Goal: Information Seeking & Learning: Learn about a topic

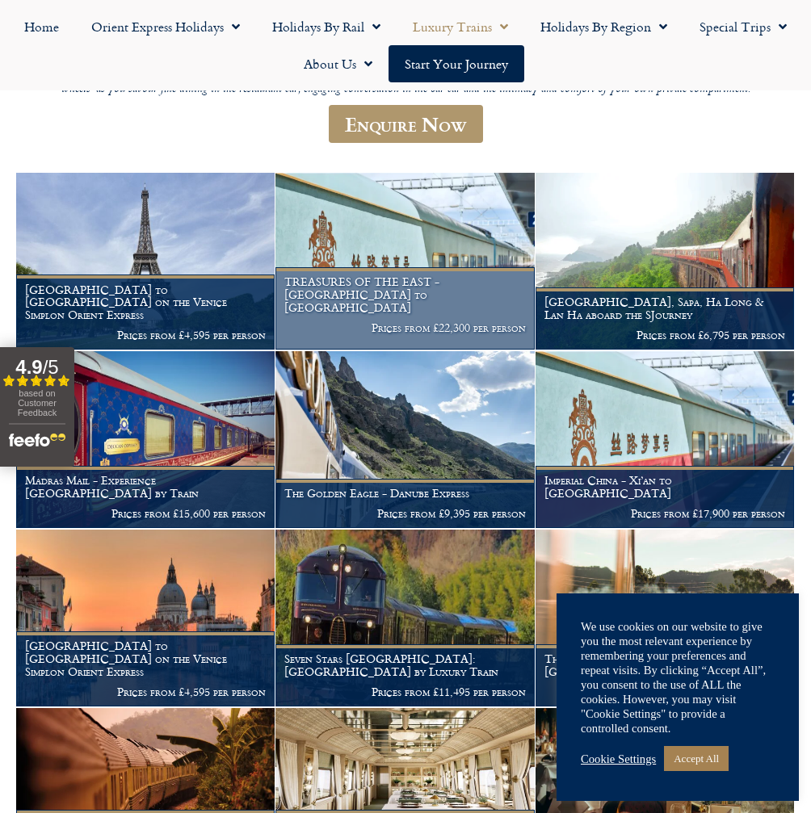
scroll to position [242, 0]
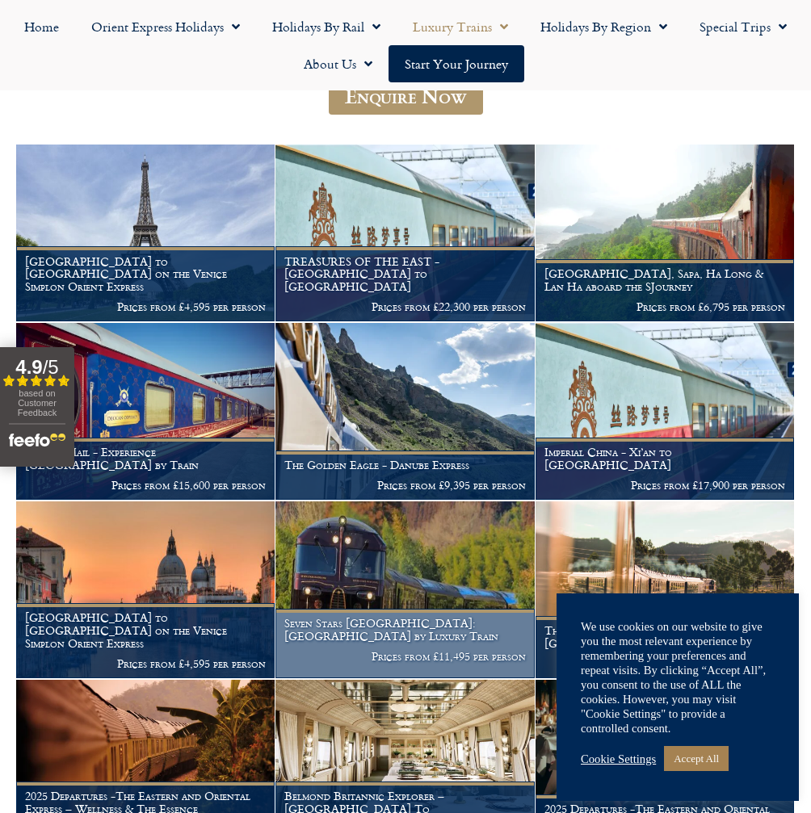
click at [410, 592] on img at bounding box center [404, 589] width 258 height 177
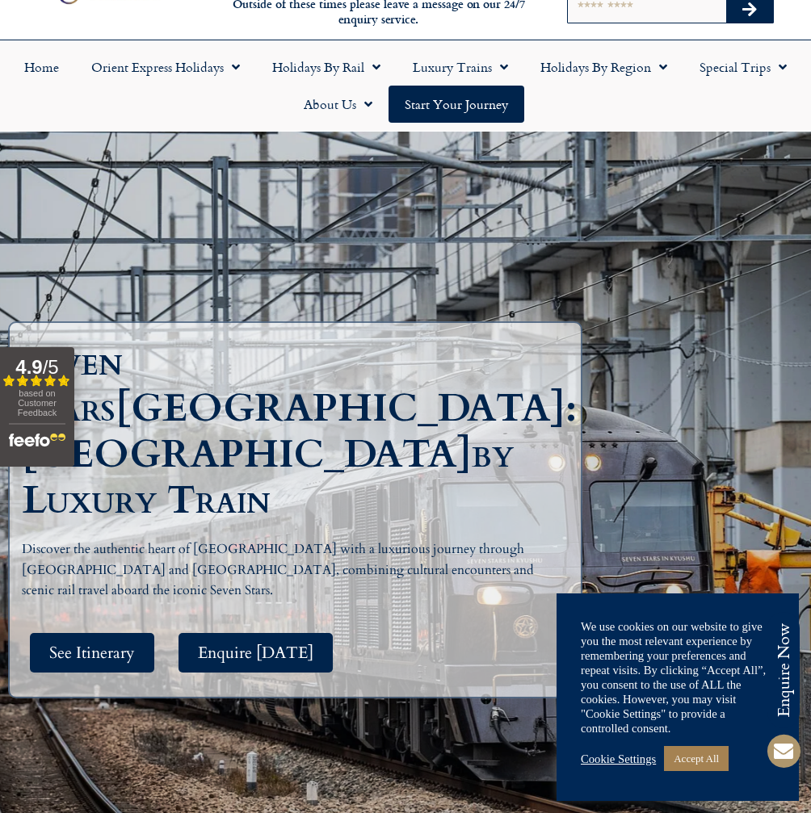
scroll to position [81, 0]
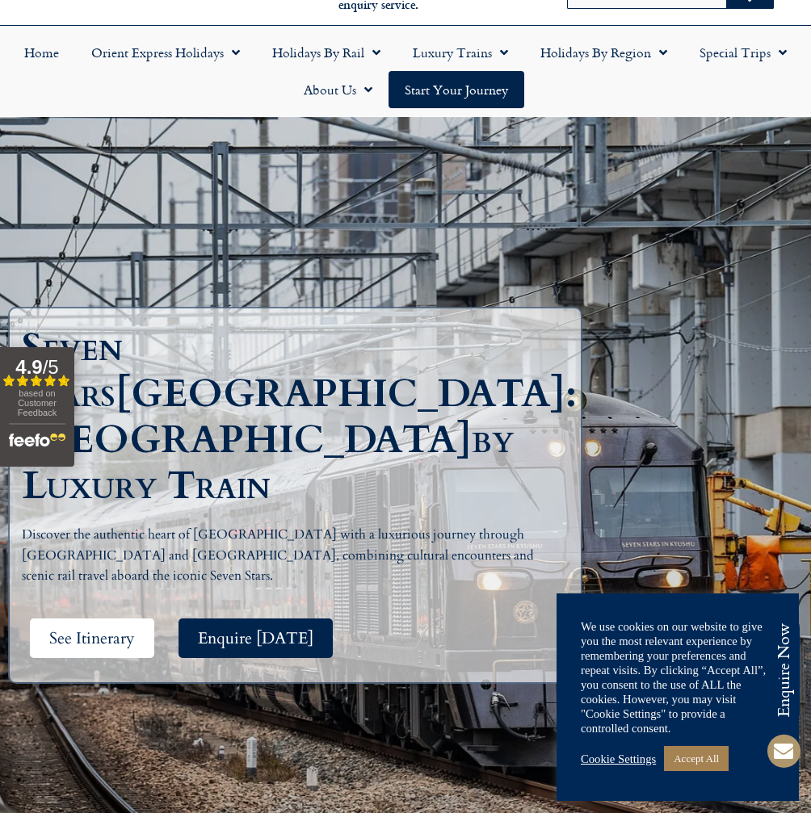
click at [90, 628] on span "See Itinerary" at bounding box center [92, 638] width 86 height 20
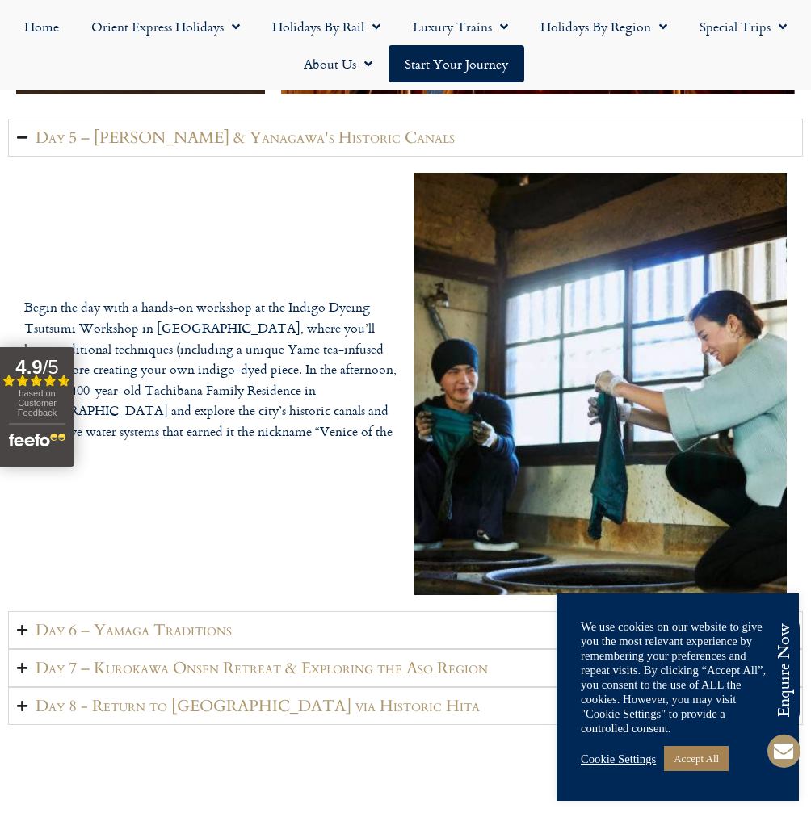
scroll to position [3679, 0]
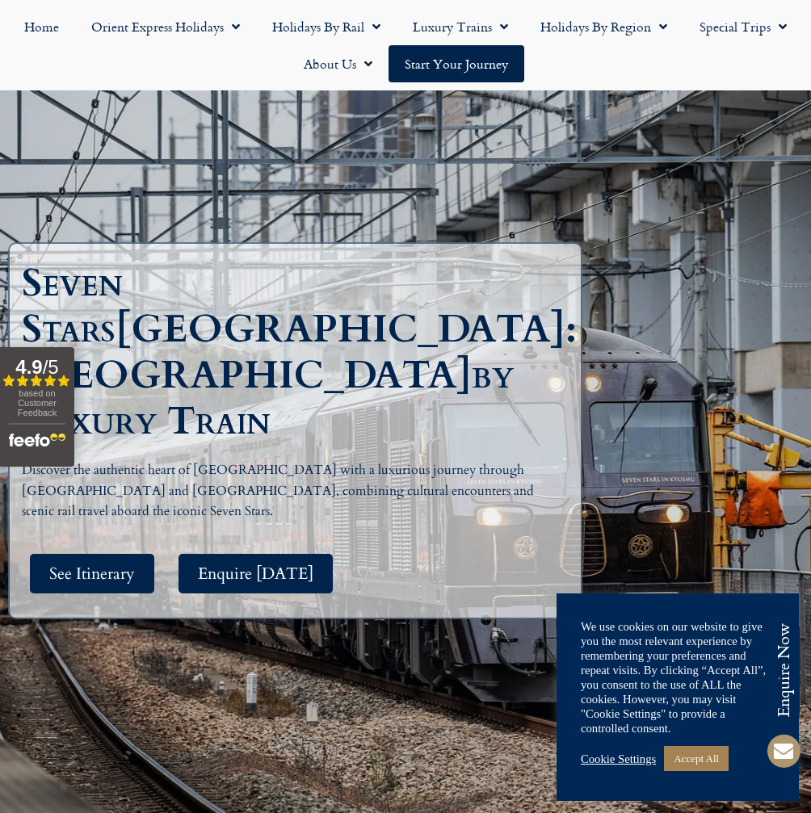
scroll to position [81, 0]
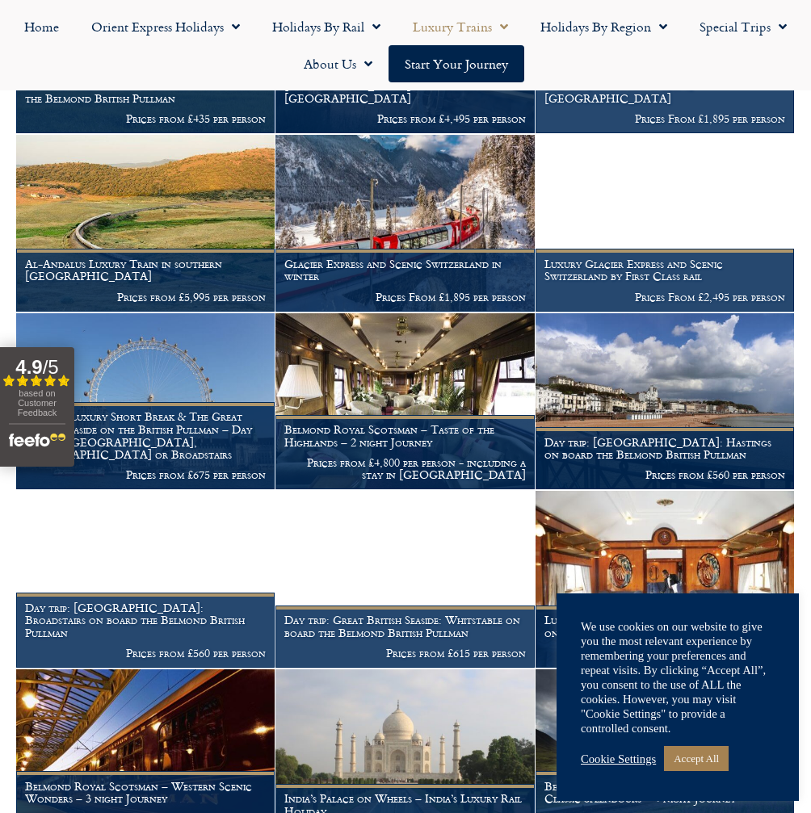
scroll to position [1309, 0]
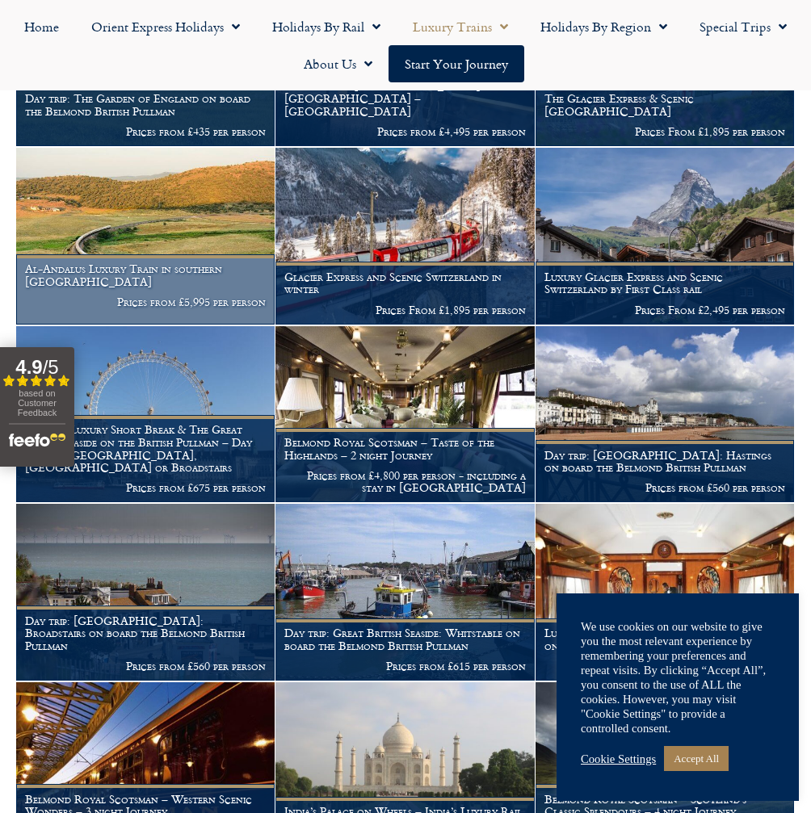
click at [198, 246] on img at bounding box center [145, 236] width 258 height 177
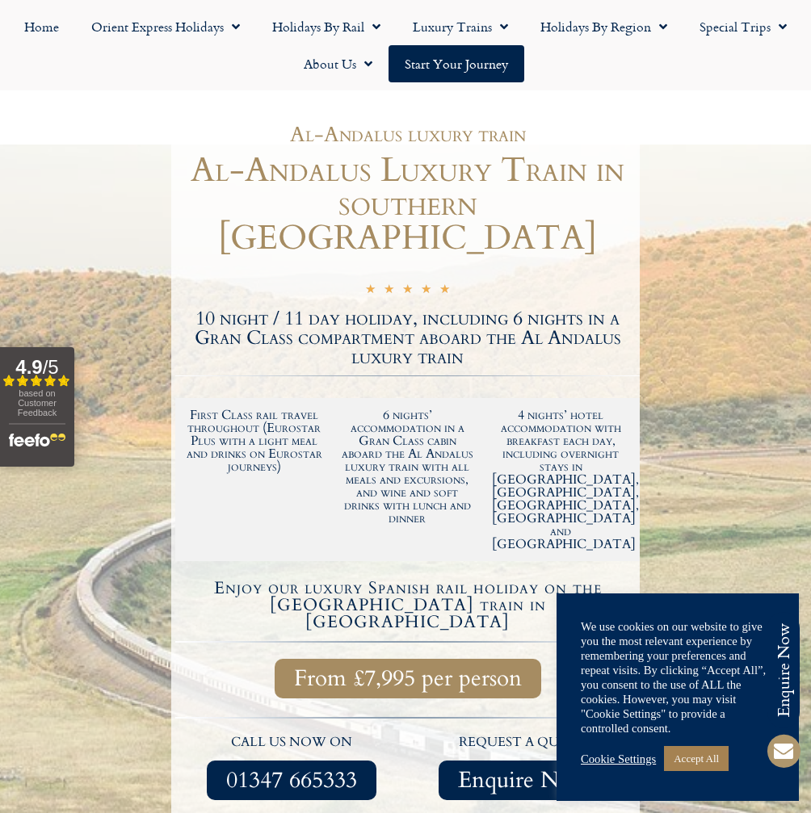
scroll to position [161, 0]
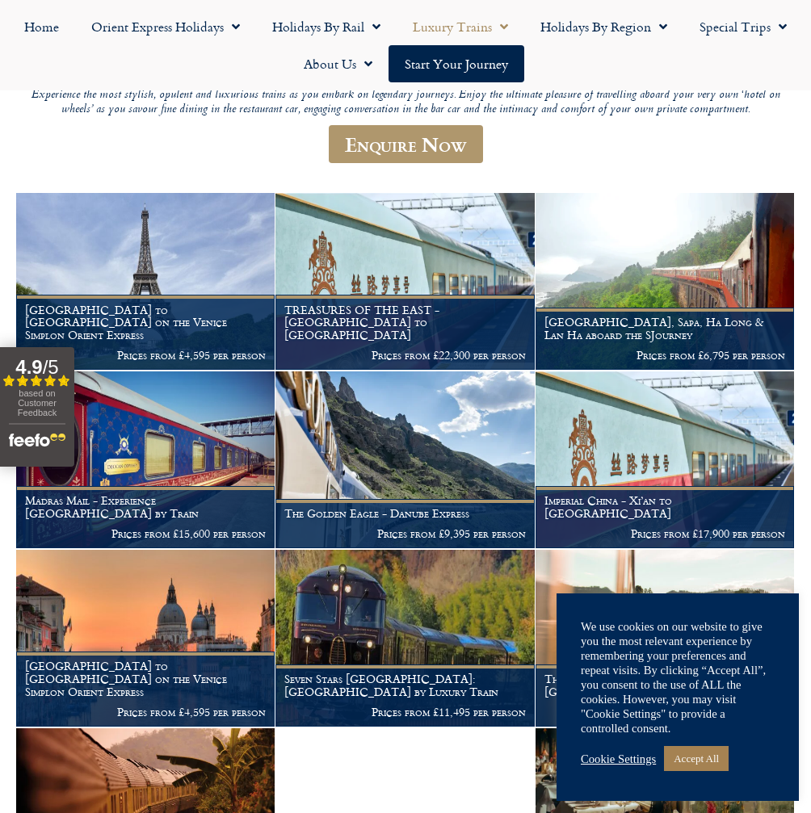
scroll to position [113, 0]
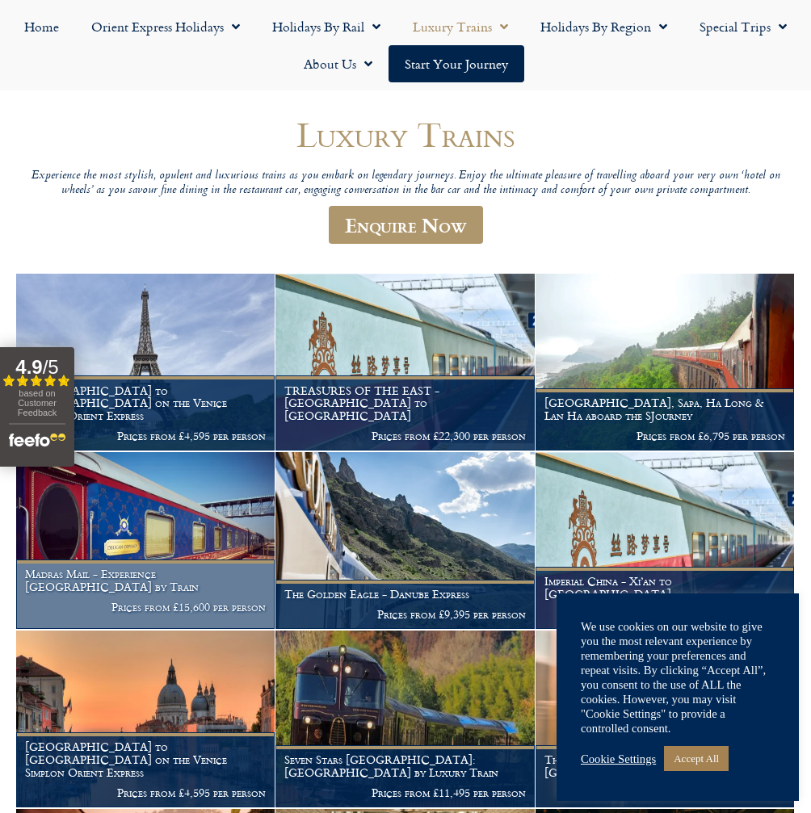
click at [174, 529] on img at bounding box center [145, 540] width 258 height 177
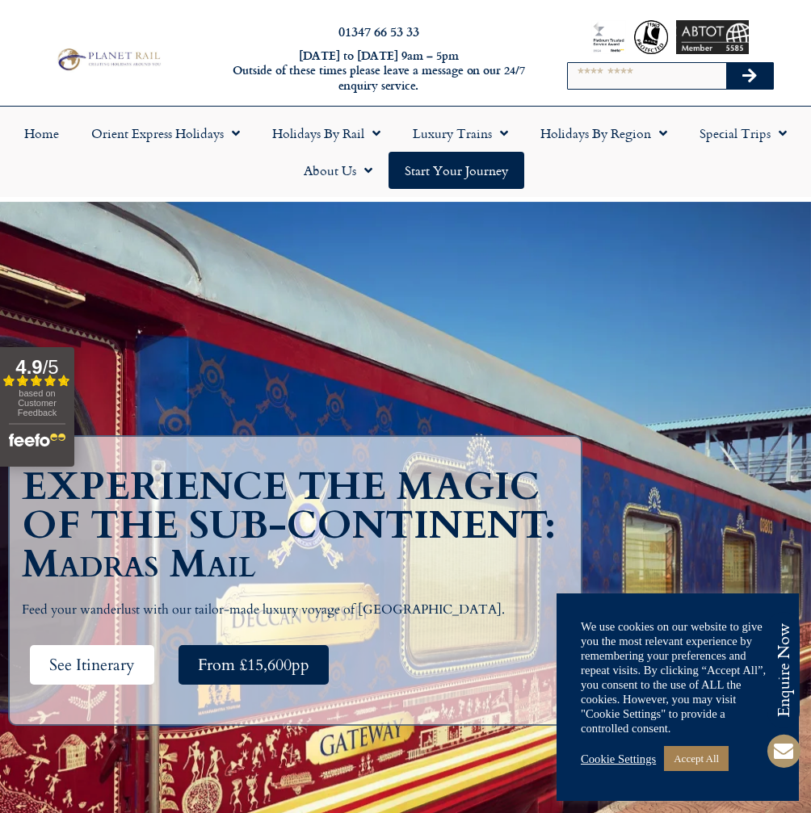
click at [116, 670] on span "See Itinerary" at bounding box center [92, 665] width 86 height 20
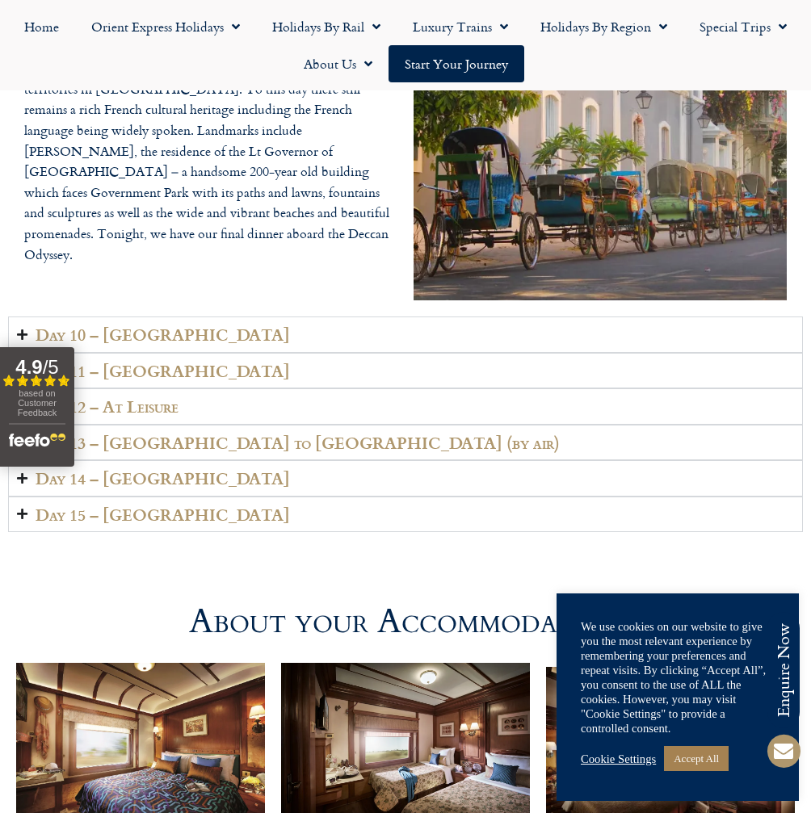
scroll to position [3190, 0]
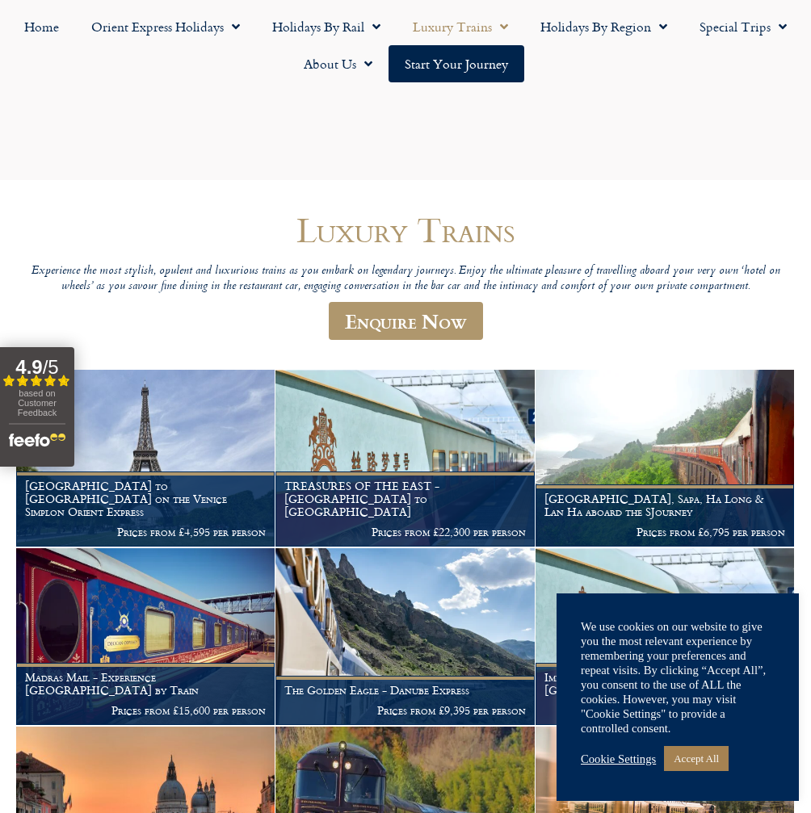
scroll to position [113, 0]
